Goal: Task Accomplishment & Management: Manage account settings

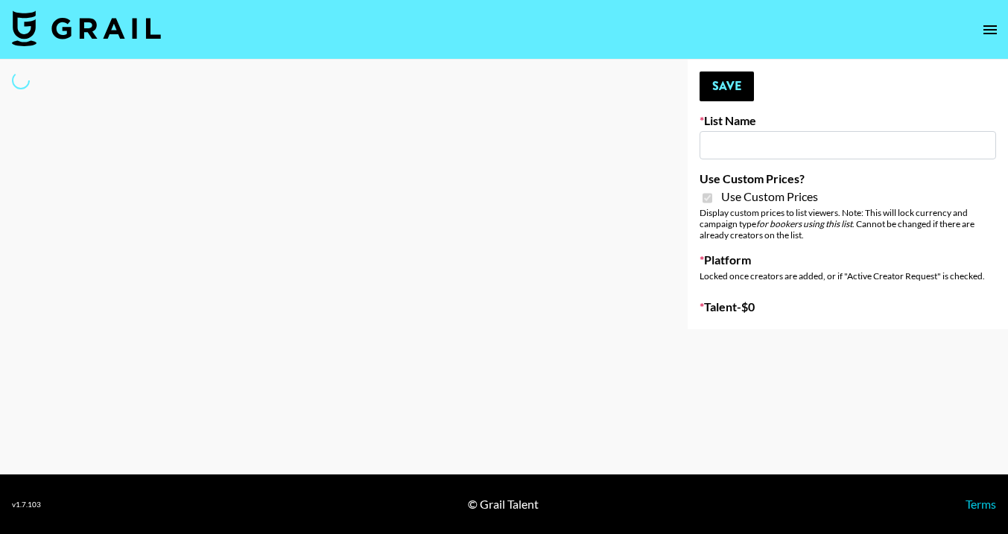
type input "Topsurveys (22nd Sept)"
checkbox input "true"
select select "Brand"
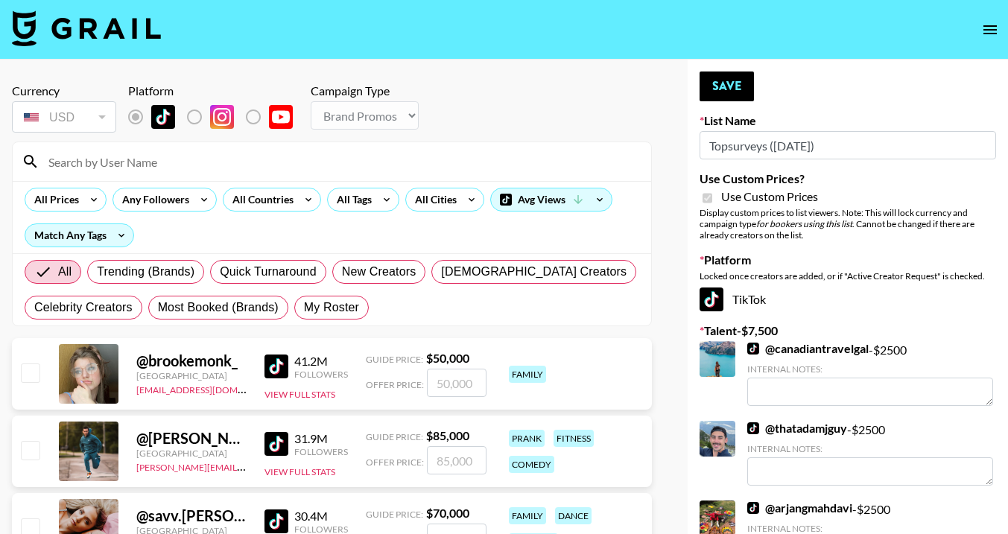
click at [132, 159] on input at bounding box center [340, 162] width 603 height 24
type input "ciera"
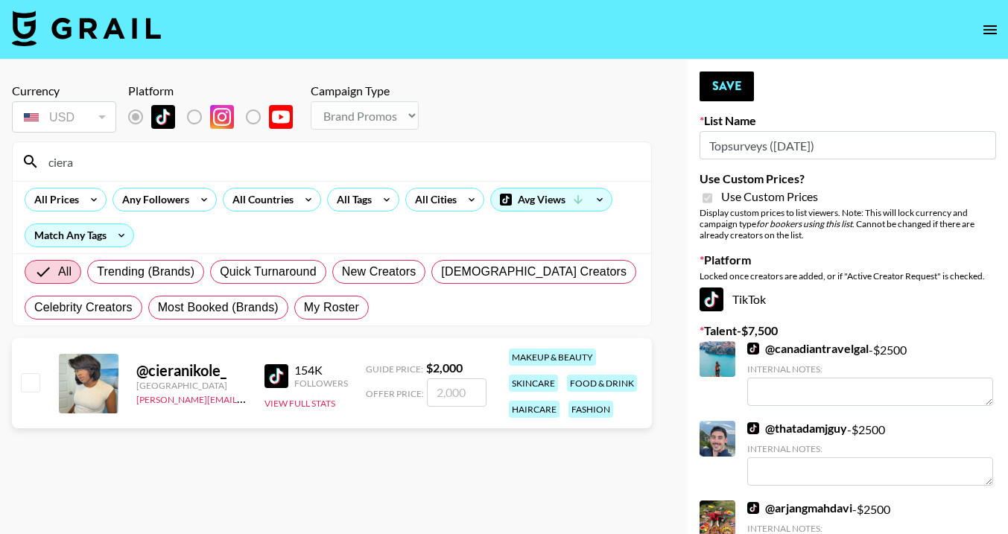
click at [28, 385] on input "checkbox" at bounding box center [30, 382] width 18 height 18
checkbox input "true"
type input "2000"
click at [728, 89] on button "Save" at bounding box center [726, 87] width 54 height 30
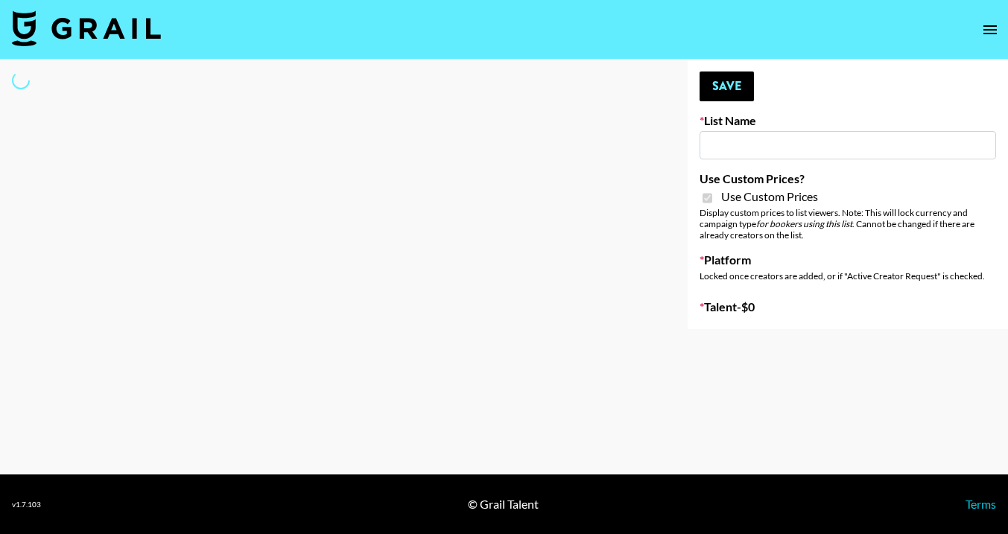
type input "Brickhouse - Relatable (20th Sept)"
checkbox input "true"
select select "Brand"
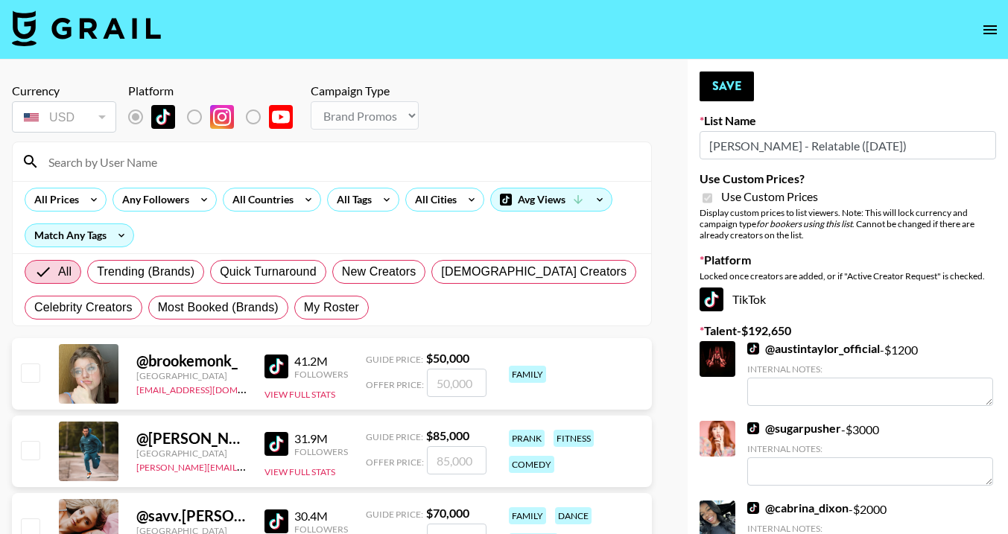
click at [223, 153] on input at bounding box center [340, 162] width 603 height 24
type input "ciera"
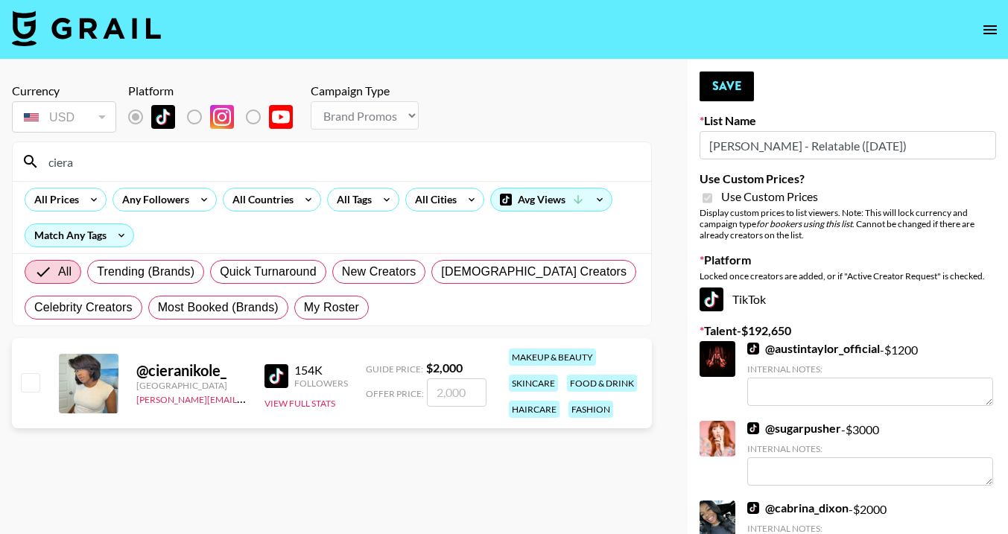
click at [25, 387] on input "checkbox" at bounding box center [30, 382] width 18 height 18
checkbox input "true"
type input "2000"
click at [731, 83] on button "Save" at bounding box center [726, 87] width 54 height 30
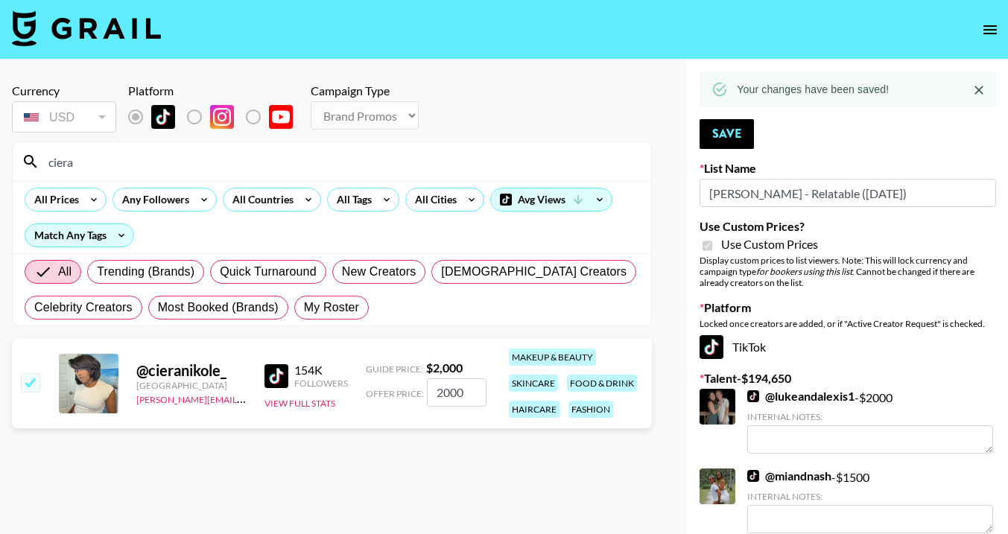
click at [398, 150] on input "ciera" at bounding box center [340, 162] width 603 height 24
drag, startPoint x: 293, startPoint y: 159, endPoint x: 42, endPoint y: 158, distance: 251.7
click at [42, 158] on input "ciera" at bounding box center [340, 162] width 603 height 24
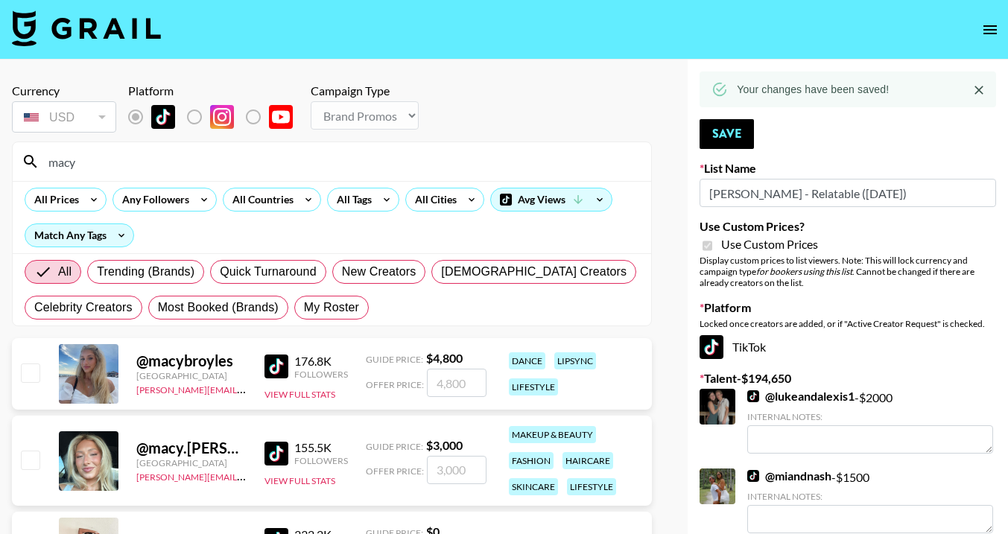
type input "macy"
click at [30, 462] on input "checkbox" at bounding box center [30, 460] width 18 height 18
checkbox input "true"
type input "3000"
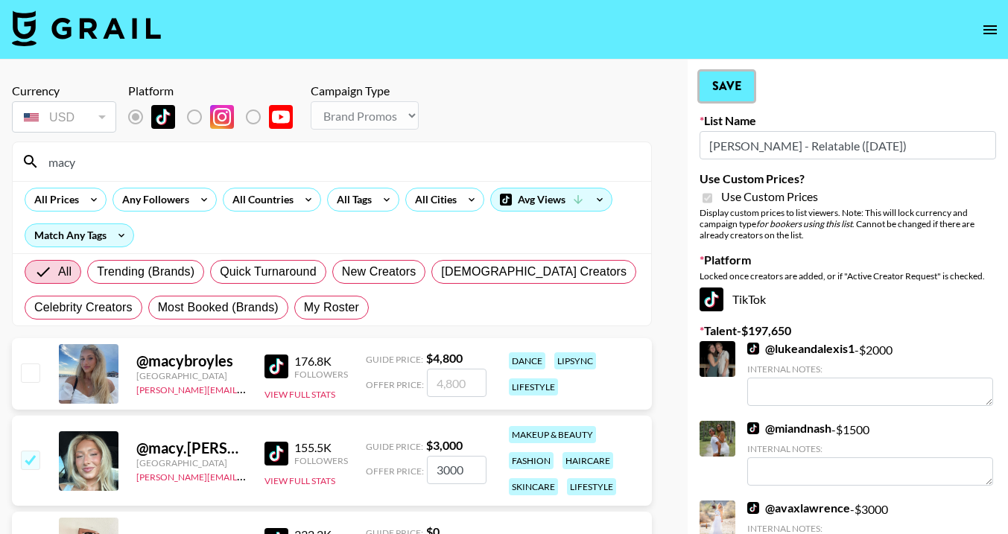
click at [708, 86] on button "Save" at bounding box center [726, 87] width 54 height 30
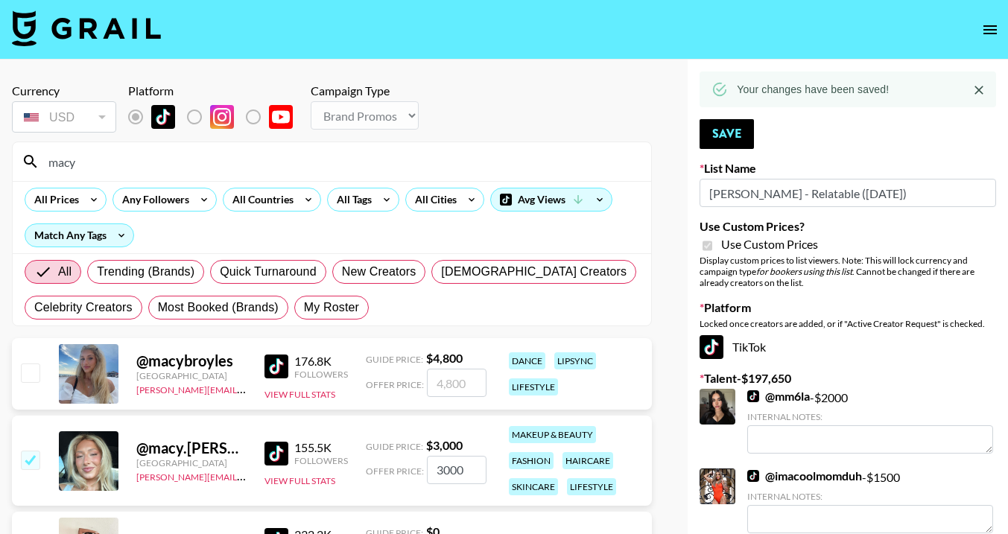
click at [325, 165] on input "macy" at bounding box center [340, 162] width 603 height 24
type input "m"
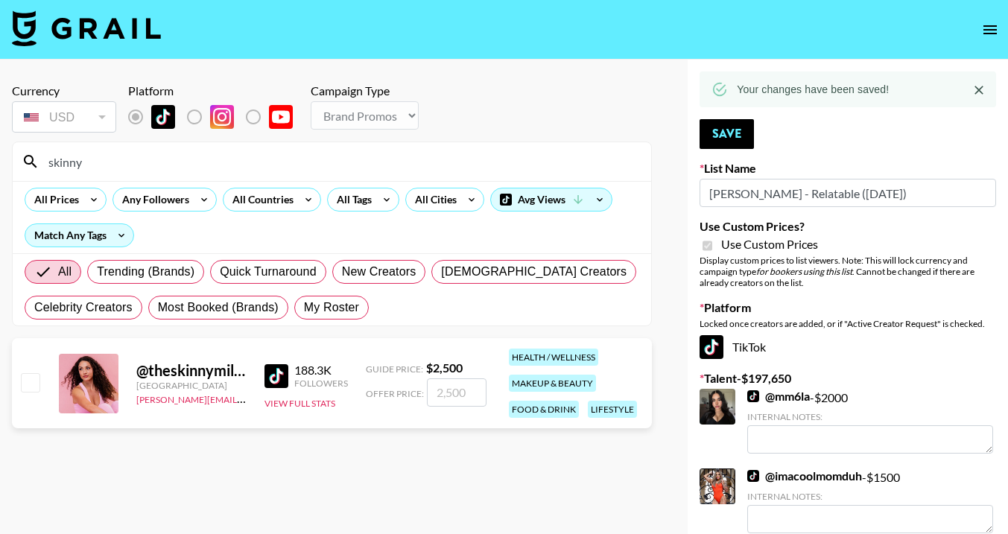
type input "skinny"
click at [26, 379] on input "checkbox" at bounding box center [30, 382] width 18 height 18
checkbox input "true"
type input "2500"
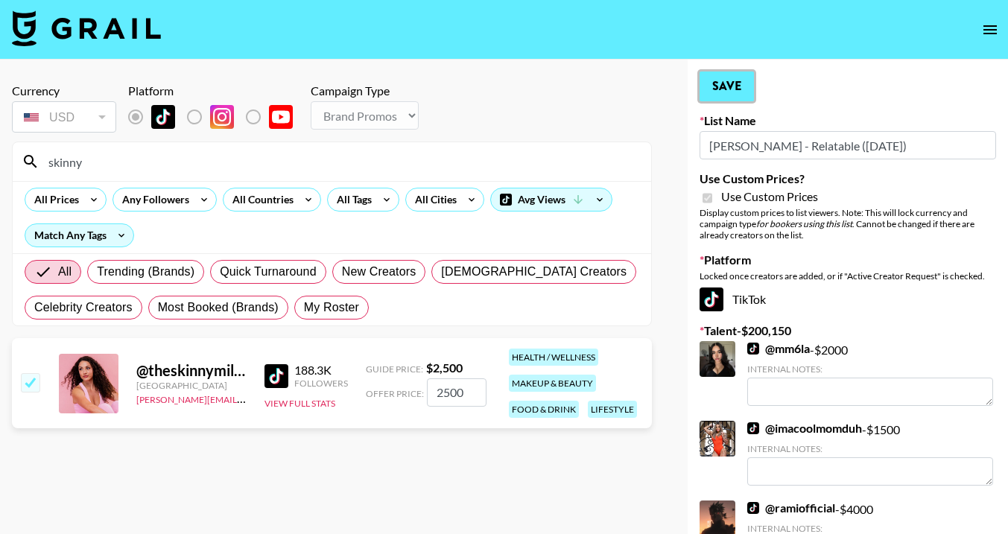
click at [716, 83] on button "Save" at bounding box center [726, 87] width 54 height 30
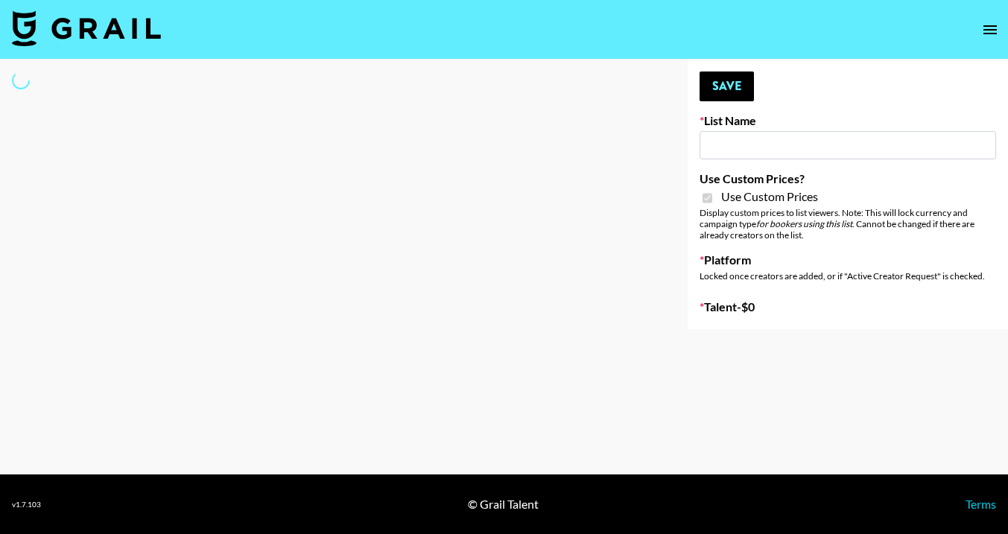
type input "Brickhouse - Fitness (20th Sept)"
checkbox input "true"
select select "Brand"
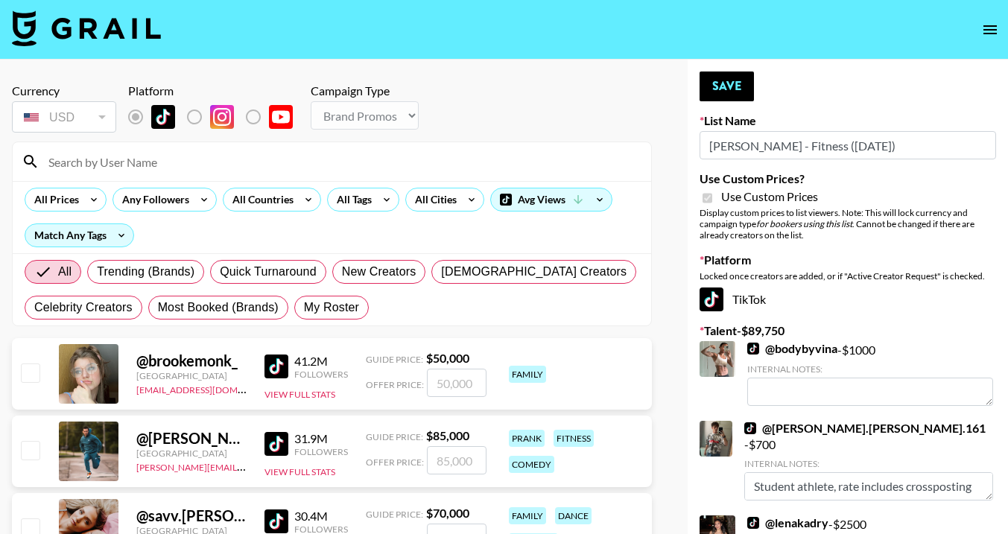
click at [252, 163] on input at bounding box center [340, 162] width 603 height 24
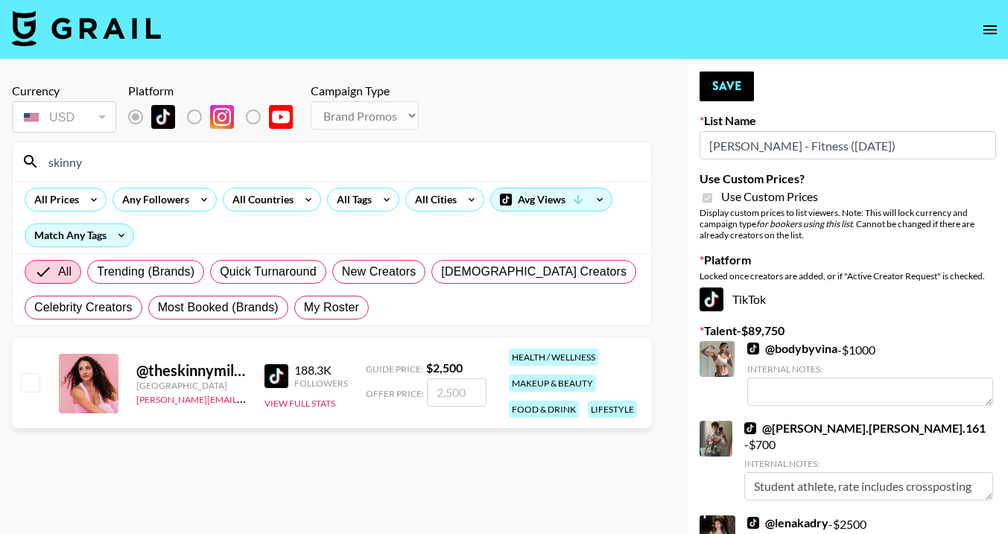
type input "skinny"
click at [24, 381] on input "checkbox" at bounding box center [30, 382] width 18 height 18
checkbox input "true"
type input "2500"
click at [724, 78] on button "Save" at bounding box center [726, 87] width 54 height 30
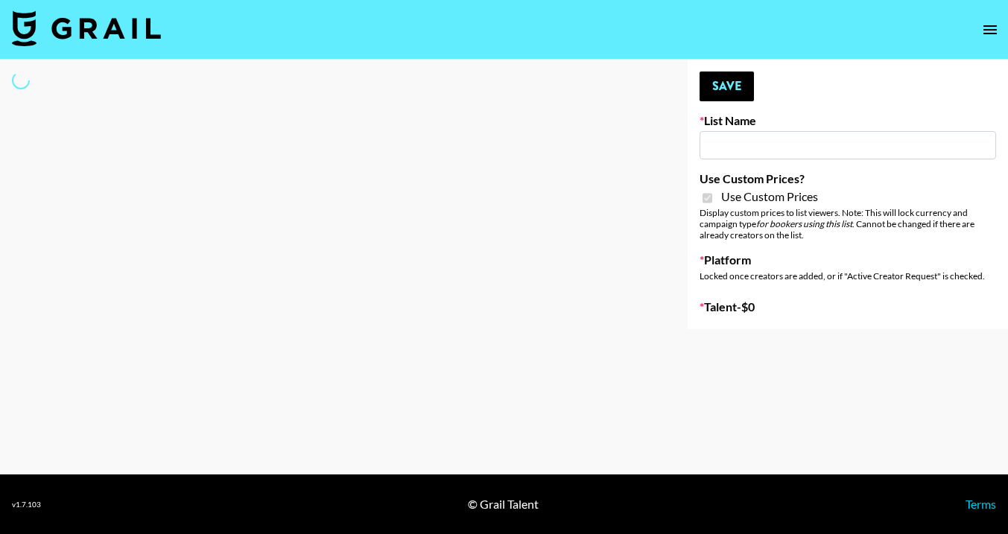
type input "[PERSON_NAME] - Women ([DATE])"
checkbox input "true"
select select "Brand"
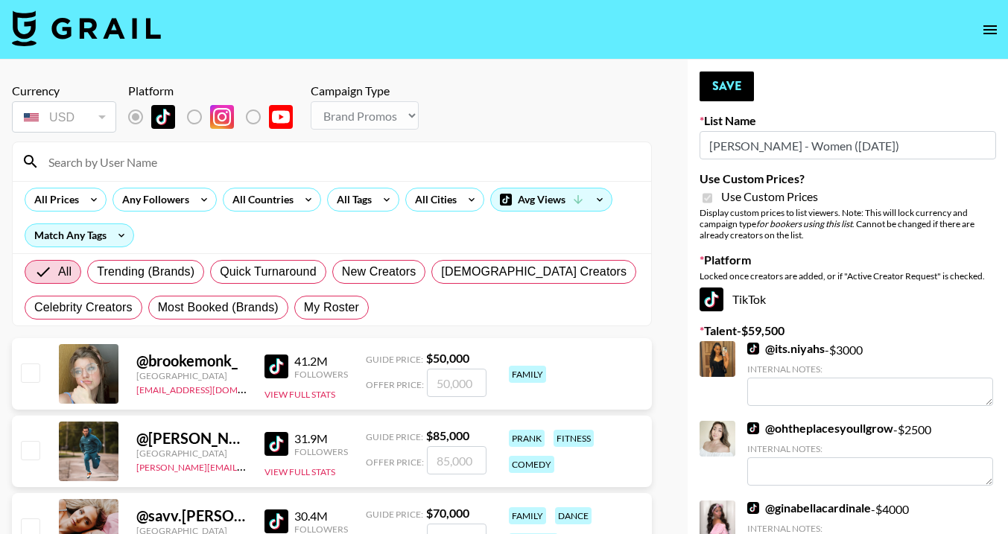
click at [136, 155] on input at bounding box center [340, 162] width 603 height 24
type input "ciera"
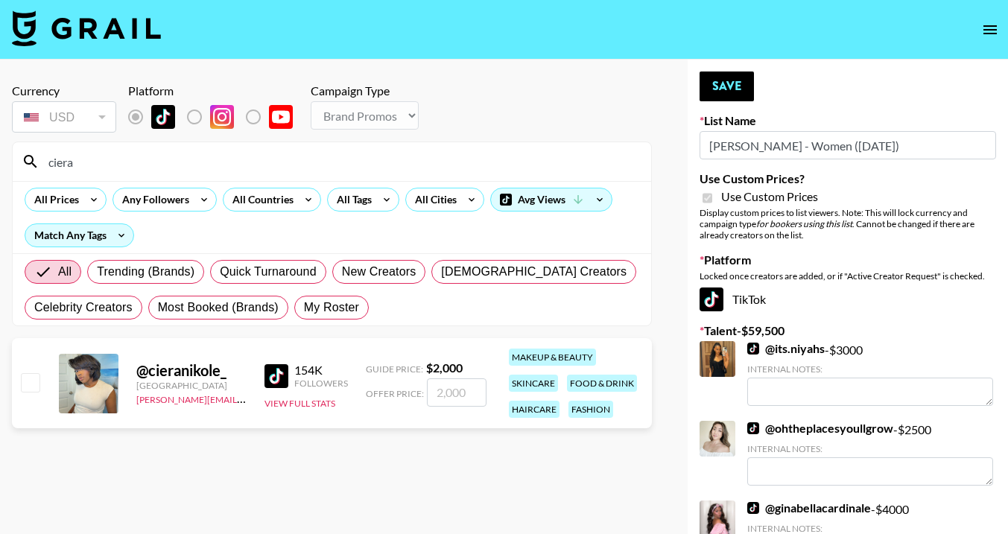
click at [30, 384] on input "checkbox" at bounding box center [30, 382] width 18 height 18
checkbox input "true"
type input "2000"
click at [735, 85] on button "Save" at bounding box center [726, 87] width 54 height 30
